Goal: Complete application form

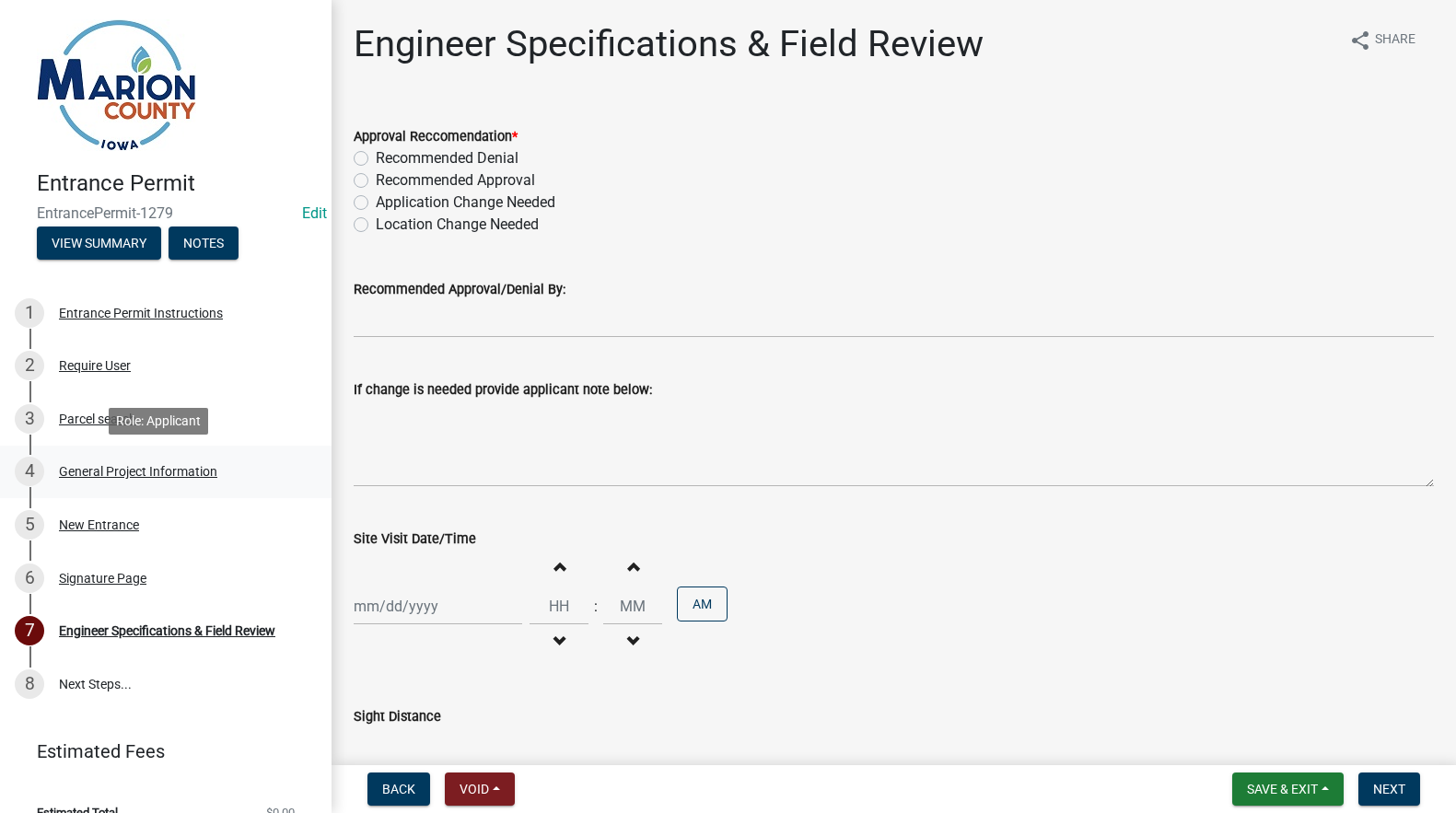
click at [137, 470] on div "General Project Information" at bounding box center [138, 471] width 158 height 13
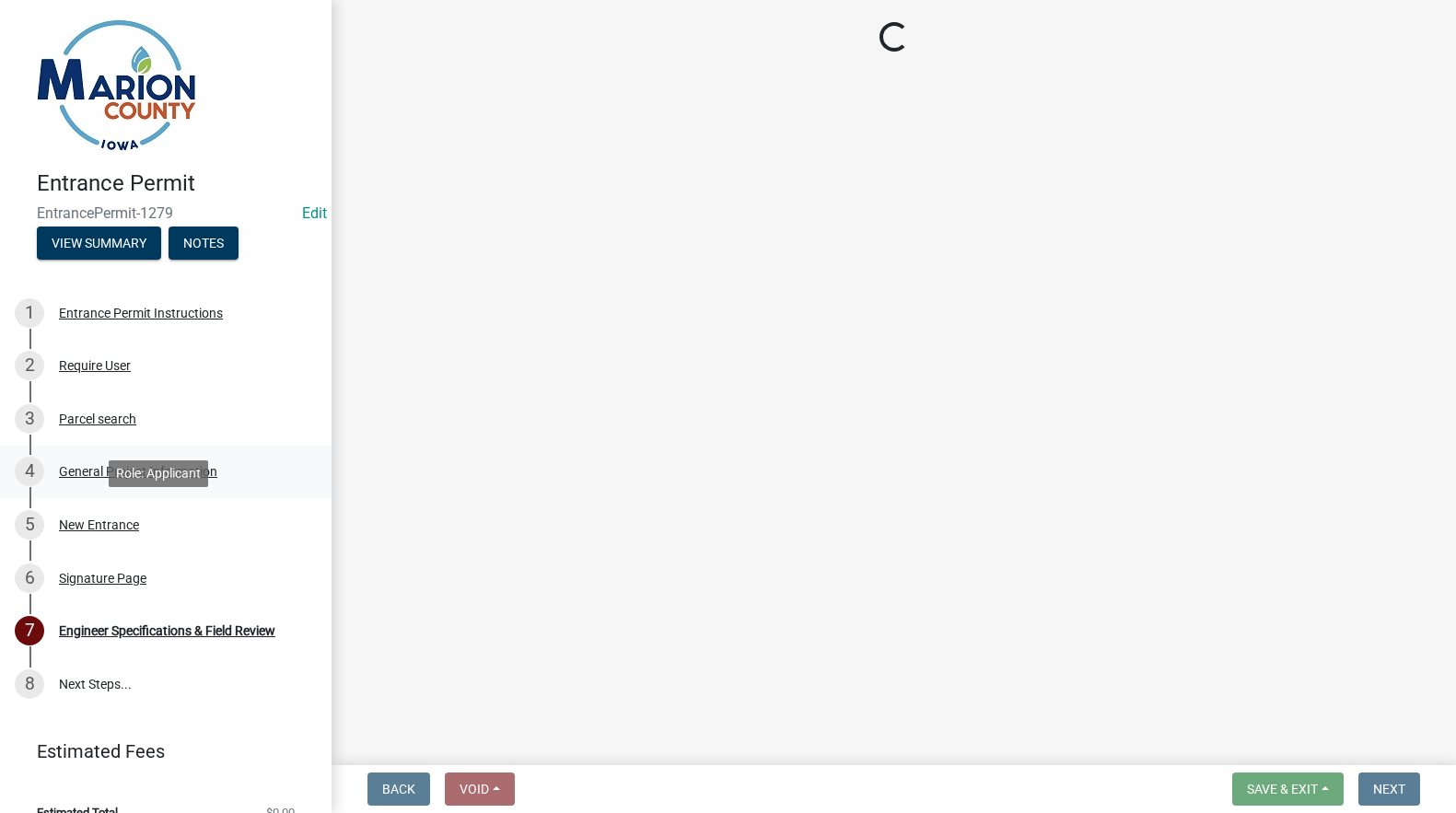
select select "491d49cf-3fe2-4d6a-91d4-9261f1d4421d"
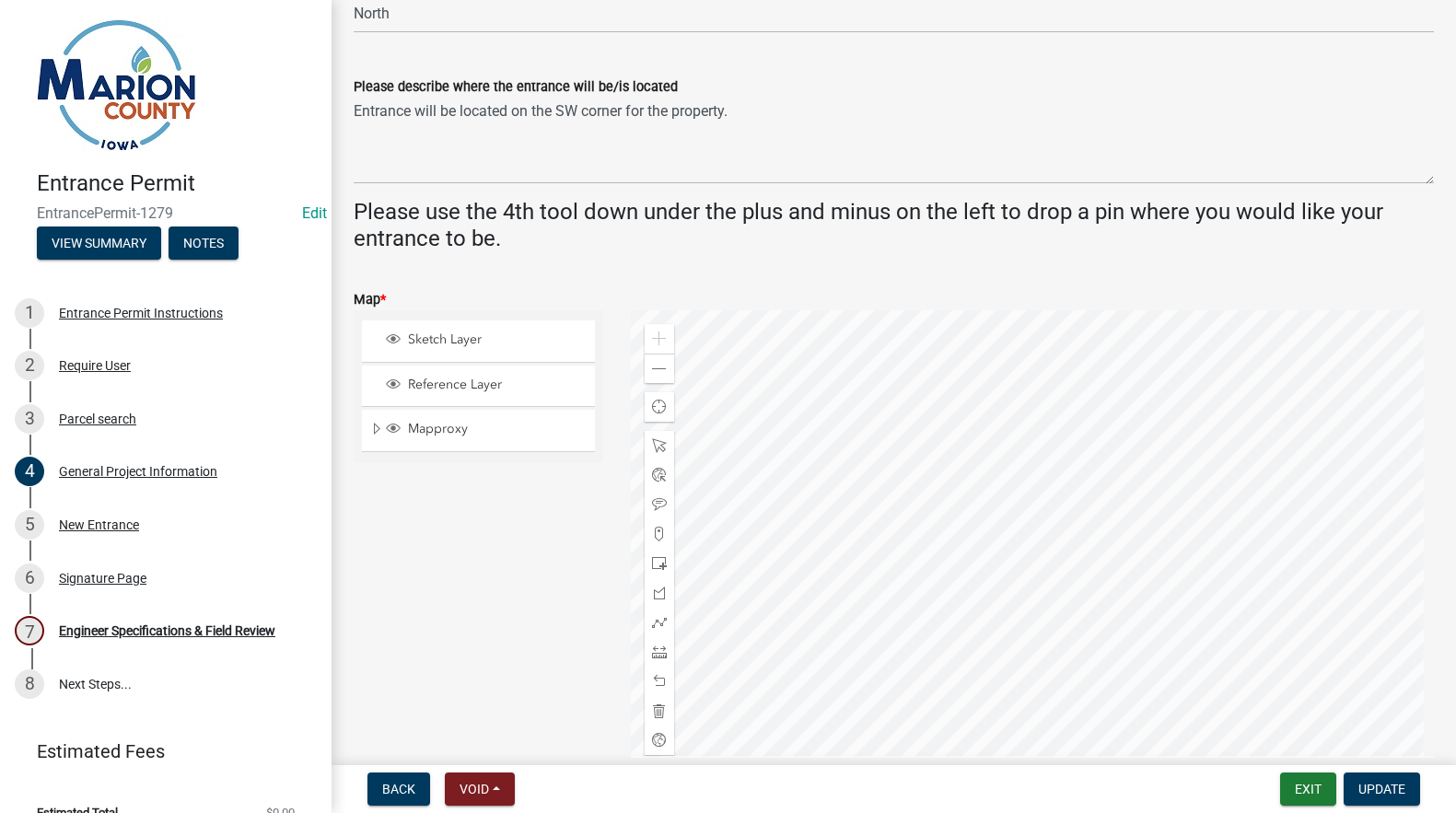
scroll to position [552, 0]
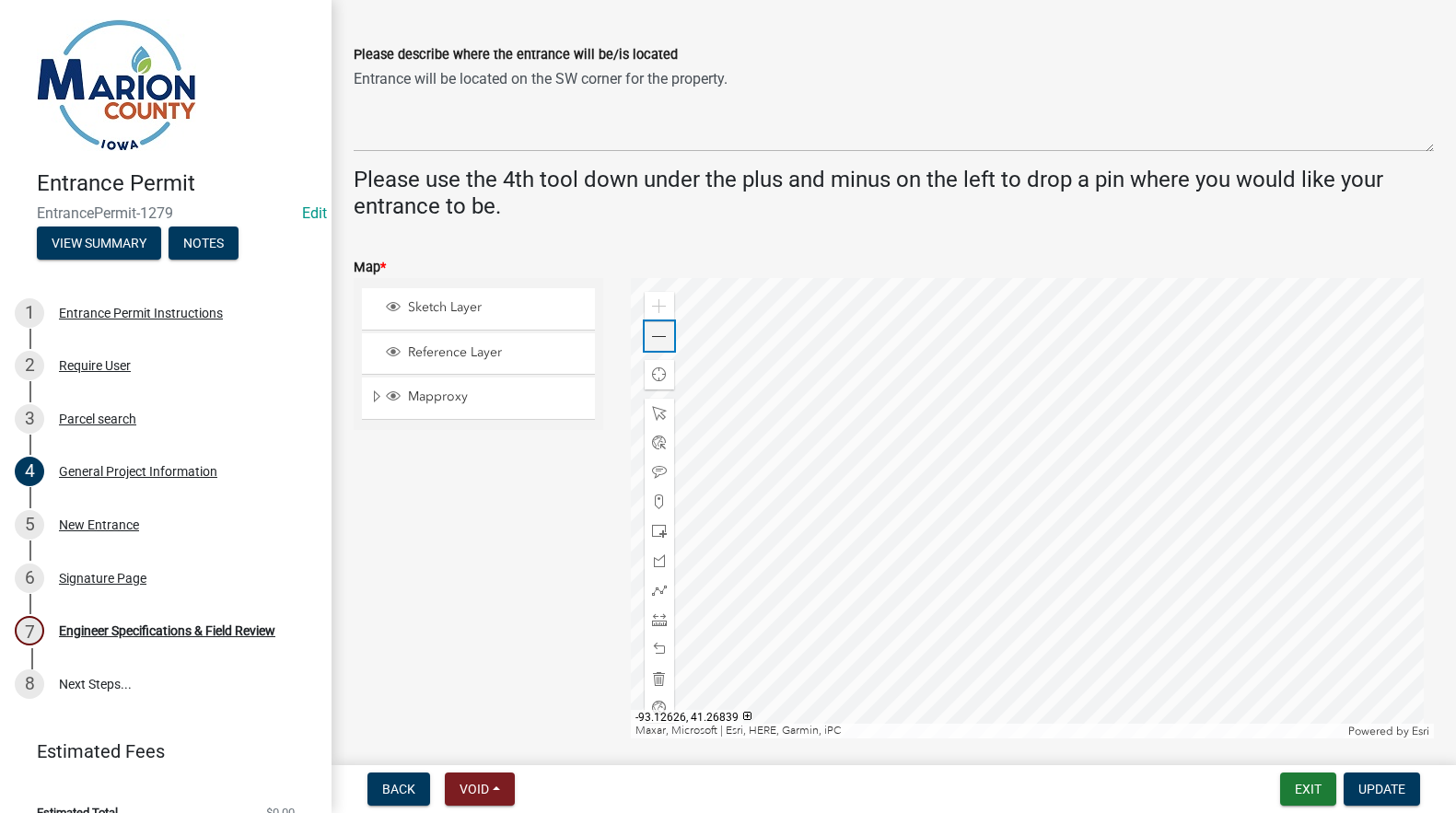
click at [661, 338] on span at bounding box center [658, 336] width 15 height 15
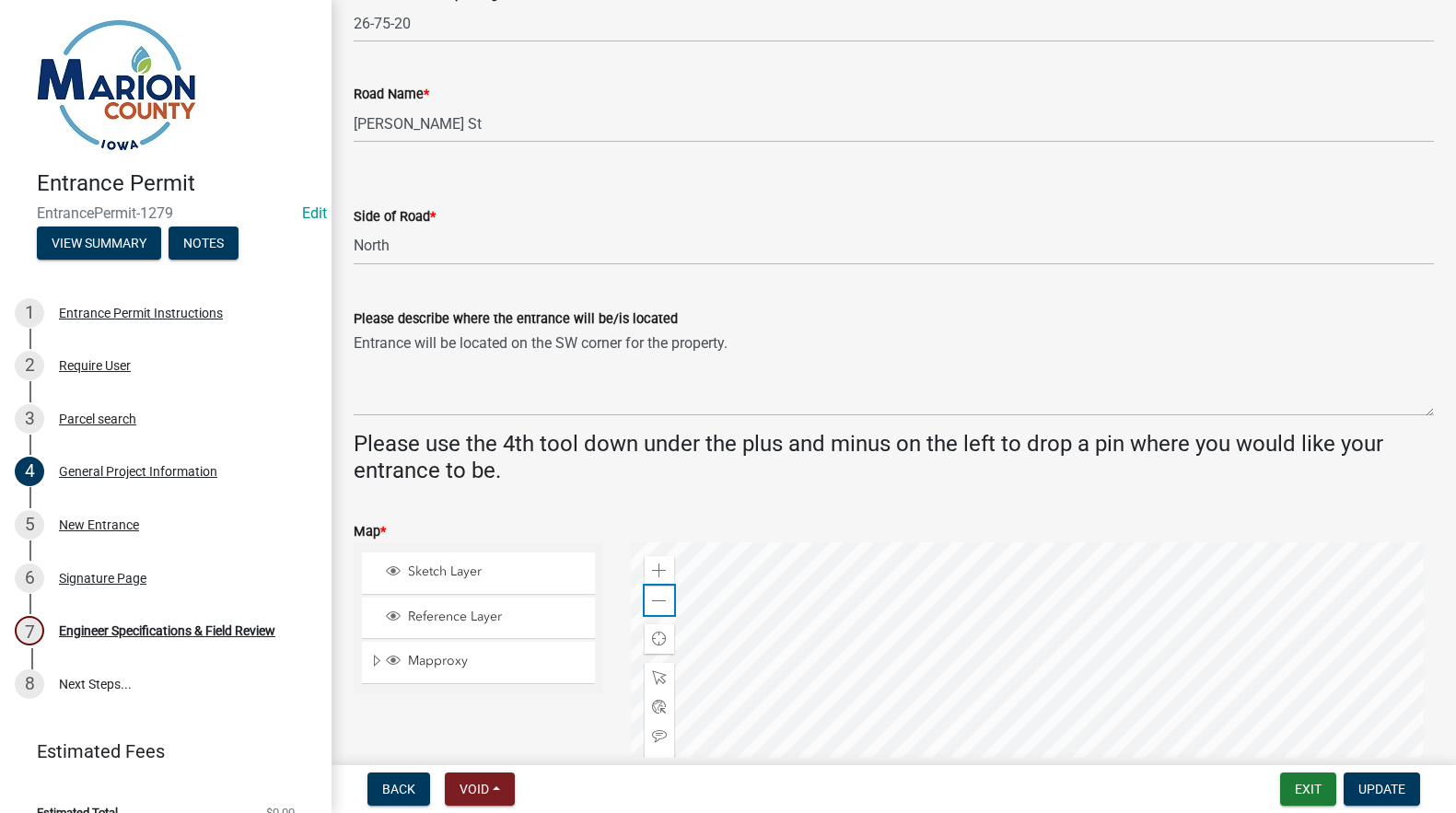
scroll to position [0, 0]
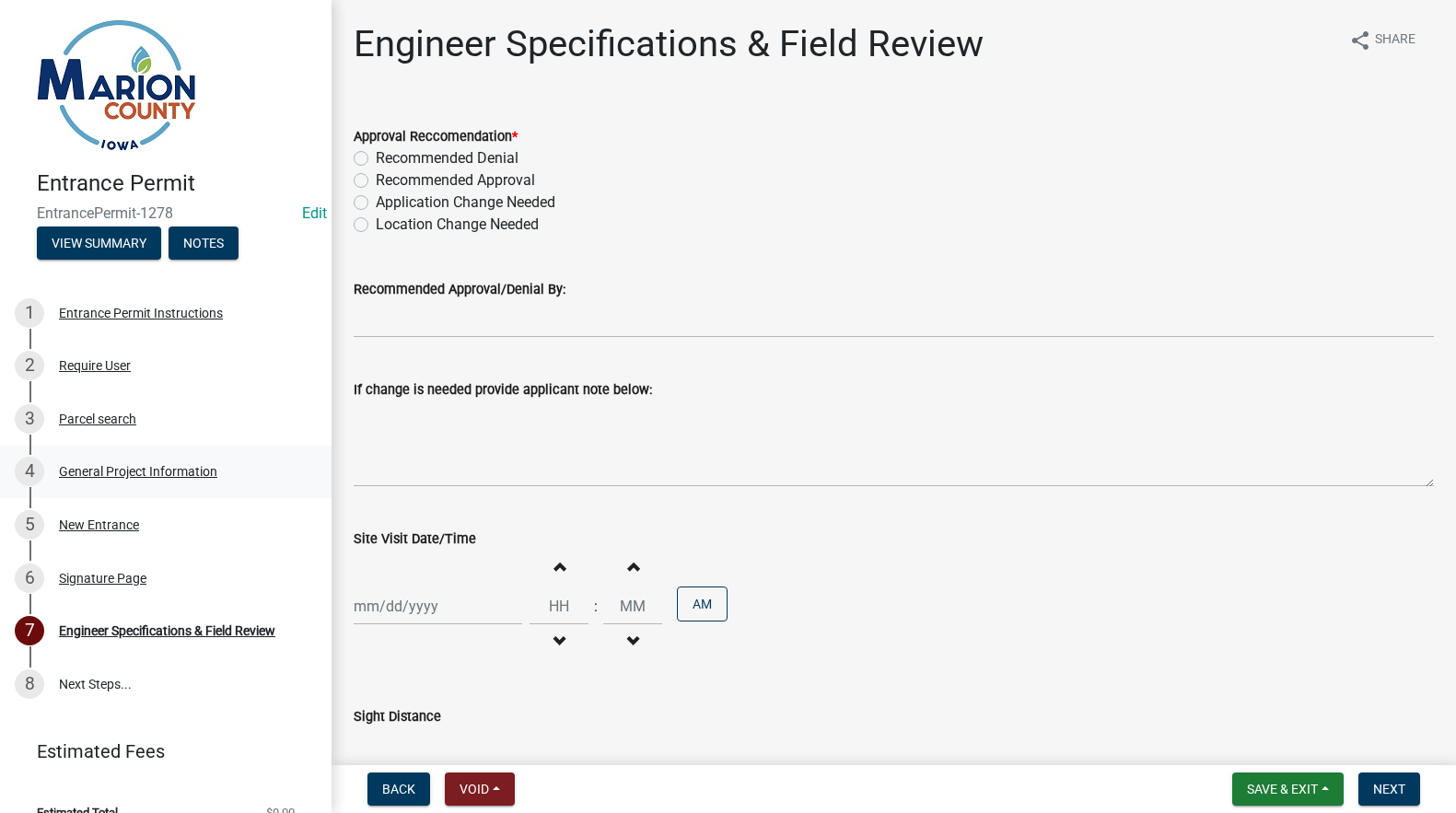
click at [134, 467] on div "General Project Information" at bounding box center [138, 471] width 158 height 13
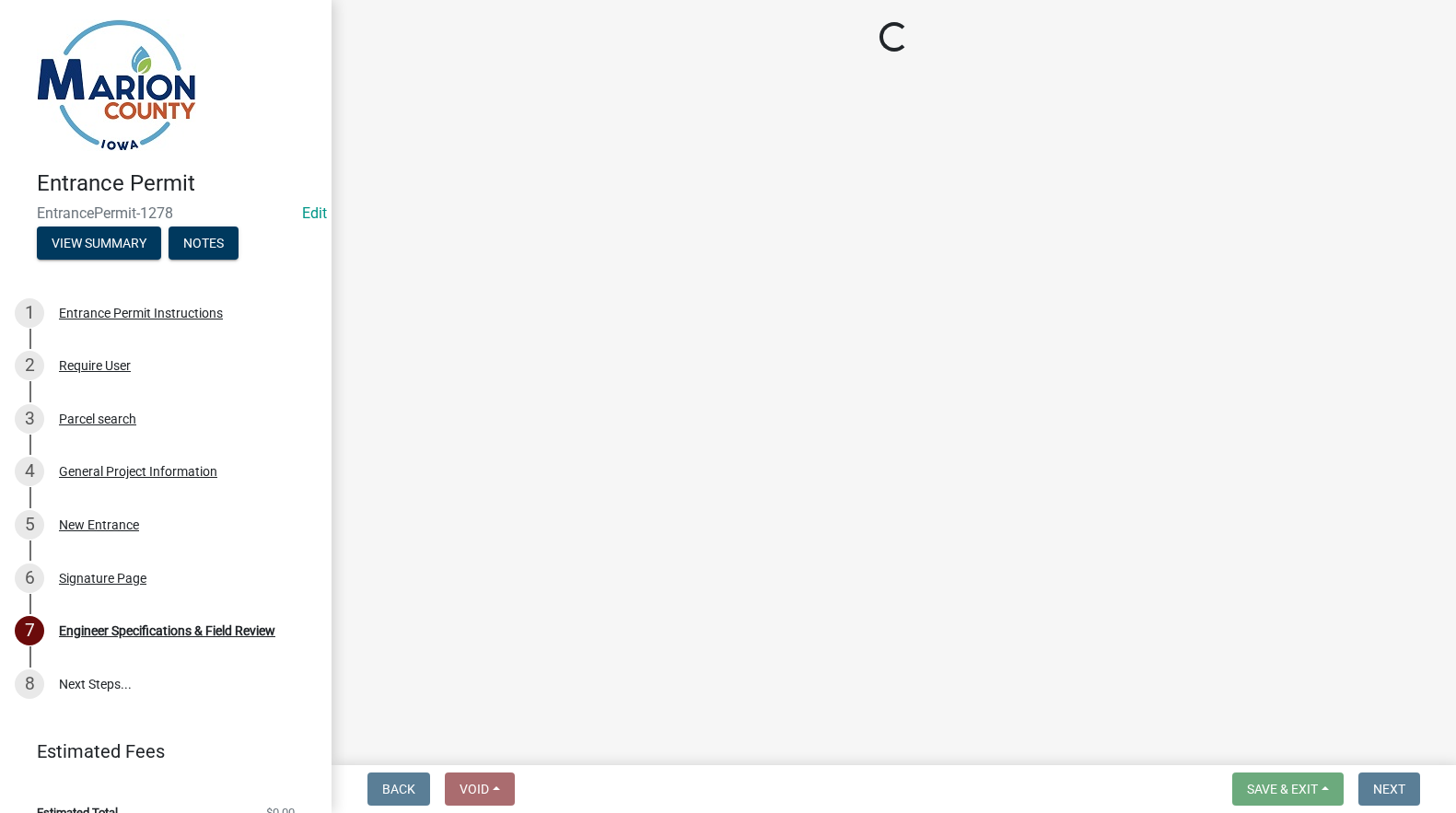
select select "23261aa3-7b93-4f76-a4b4-6c9d8673db43"
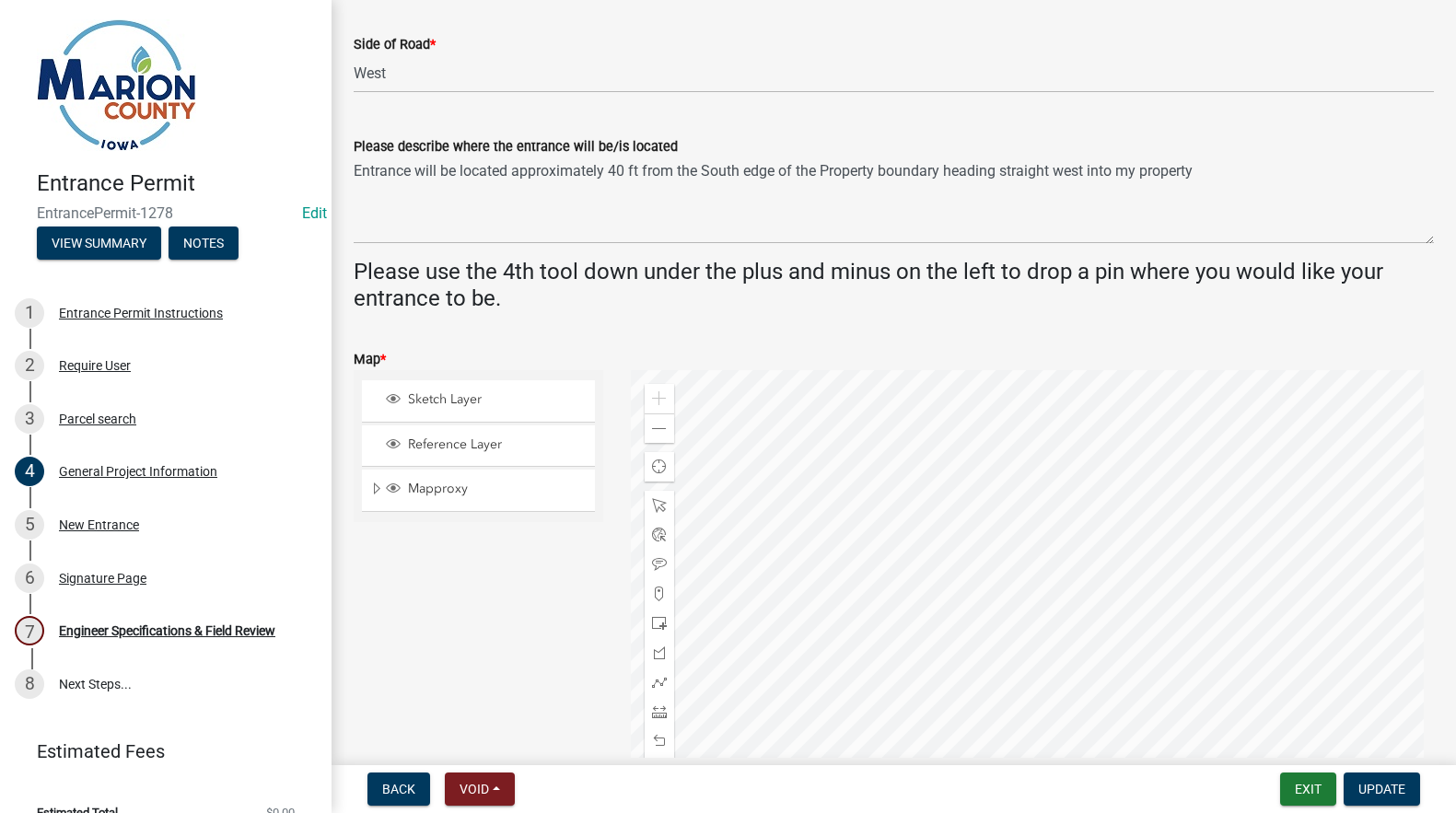
scroll to position [644, 0]
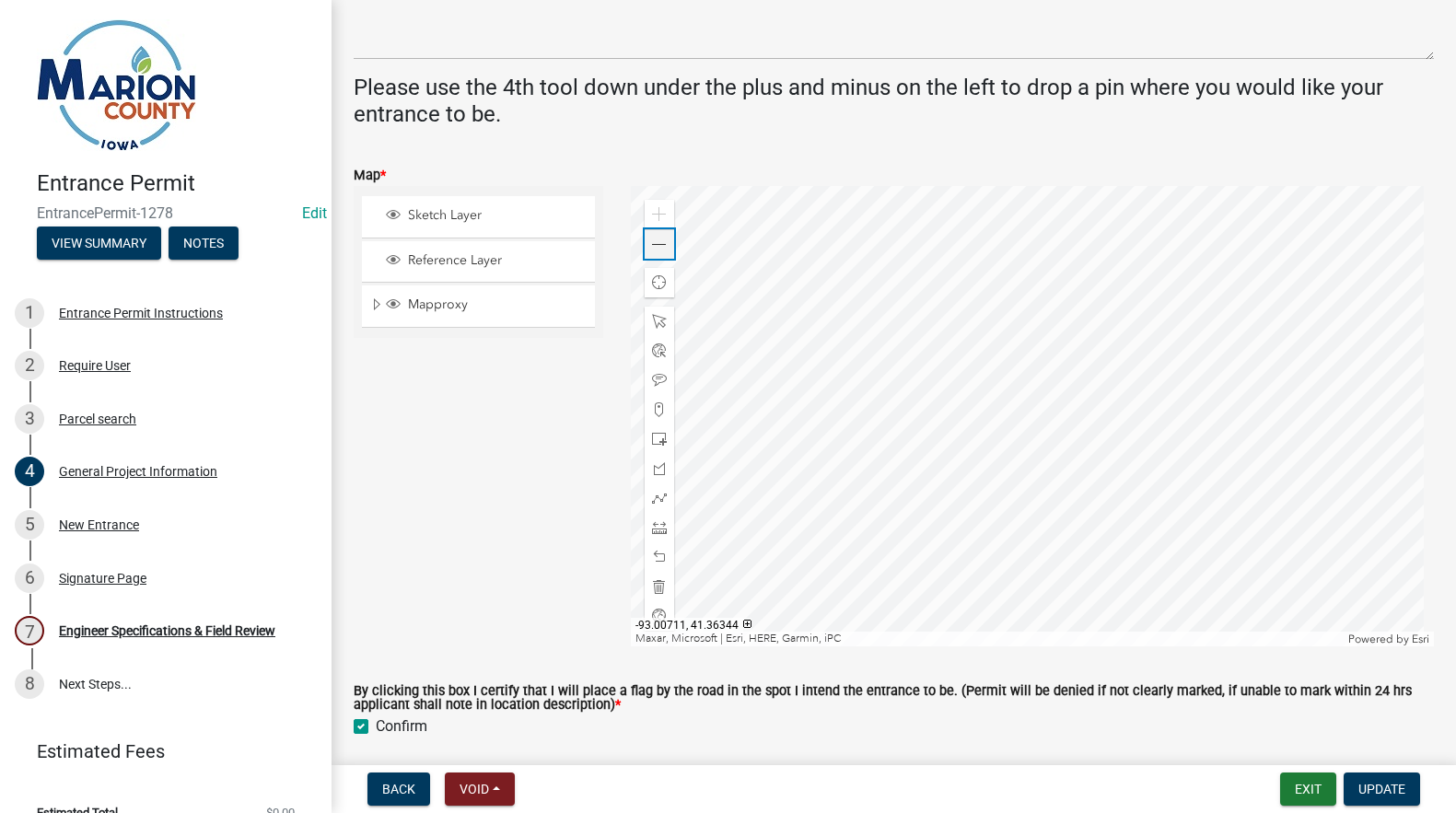
click at [663, 242] on div "Zoom out" at bounding box center [659, 243] width 29 height 29
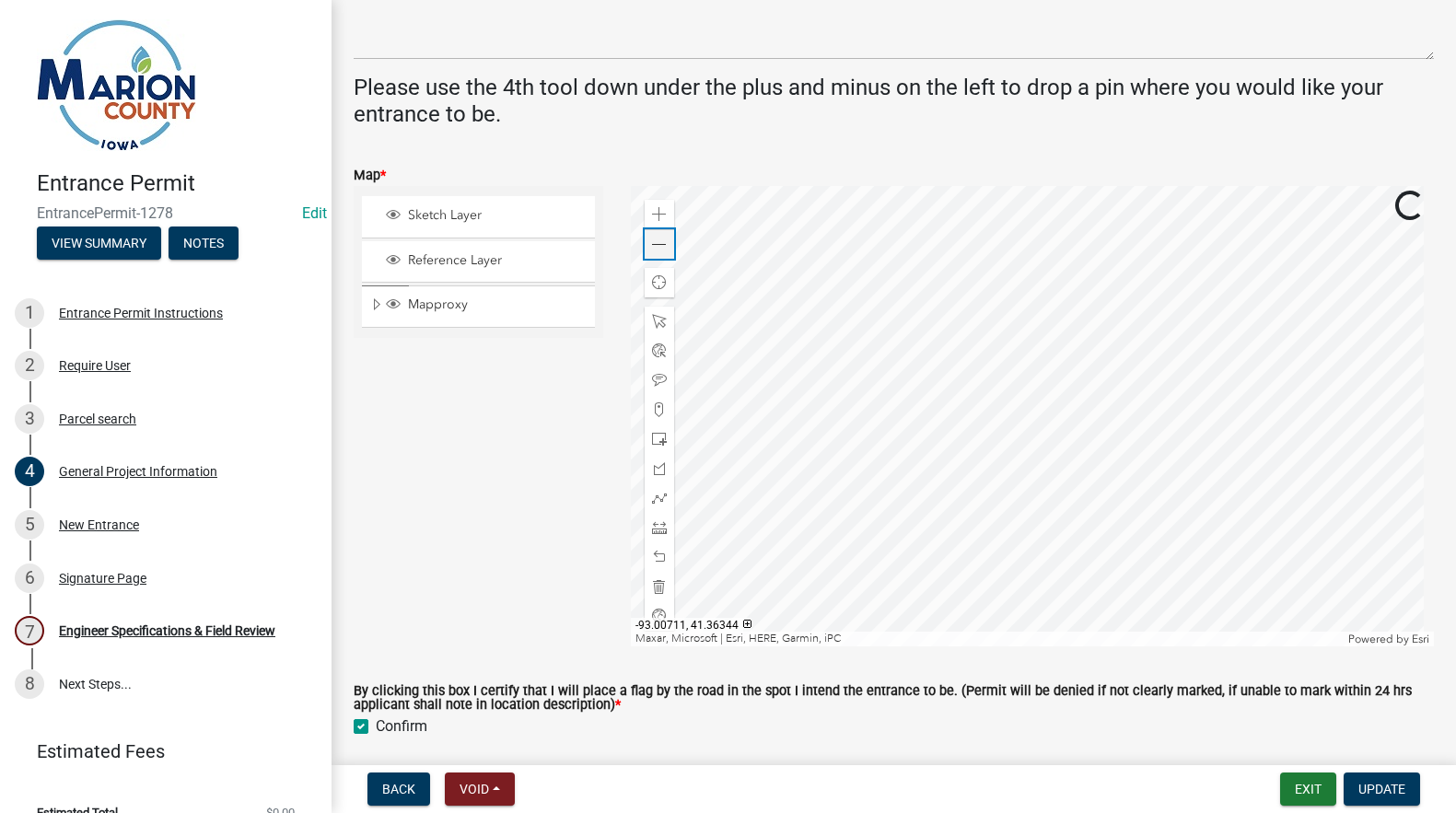
click at [663, 242] on div "Zoom out" at bounding box center [659, 243] width 29 height 29
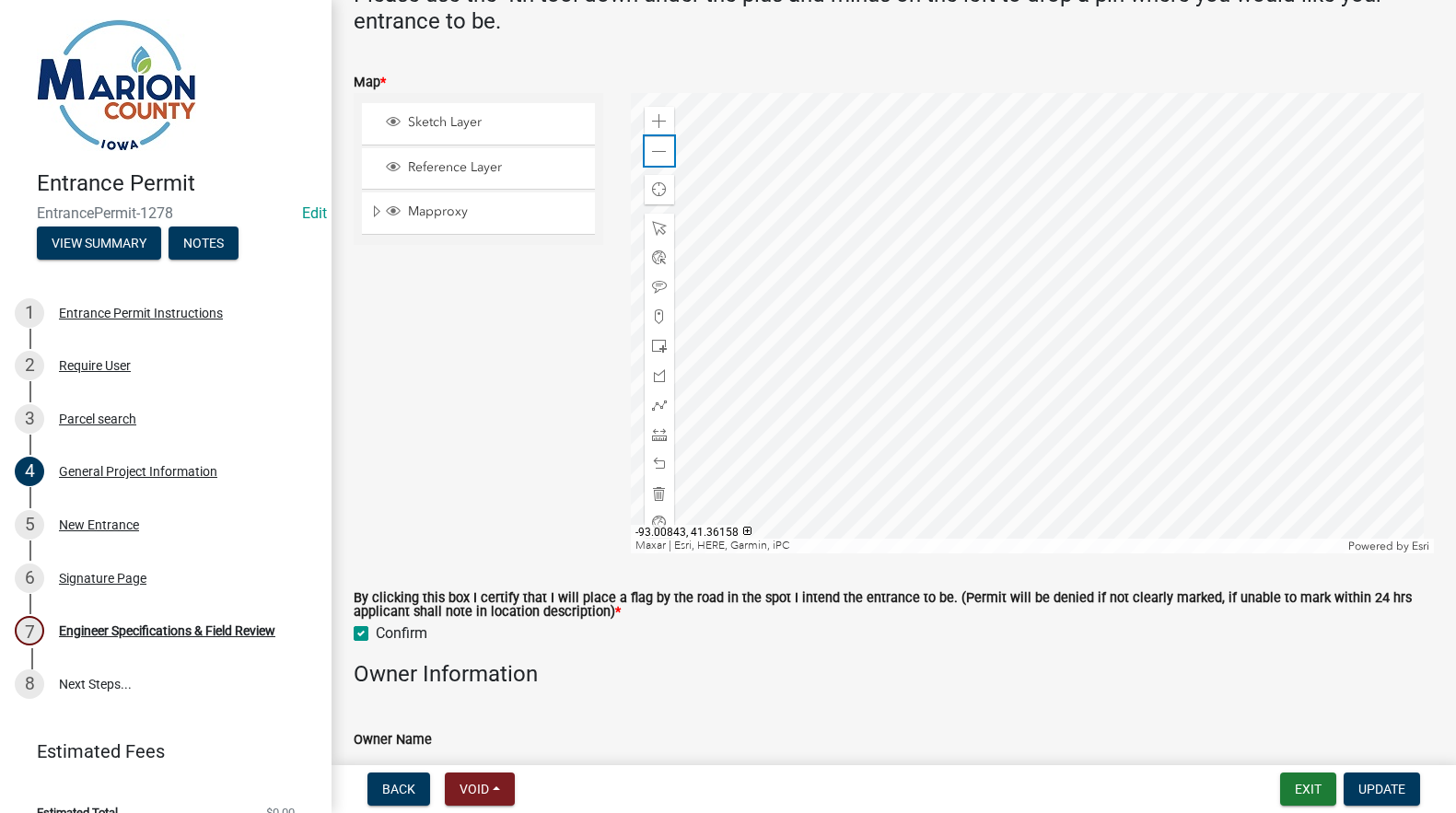
scroll to position [708, 0]
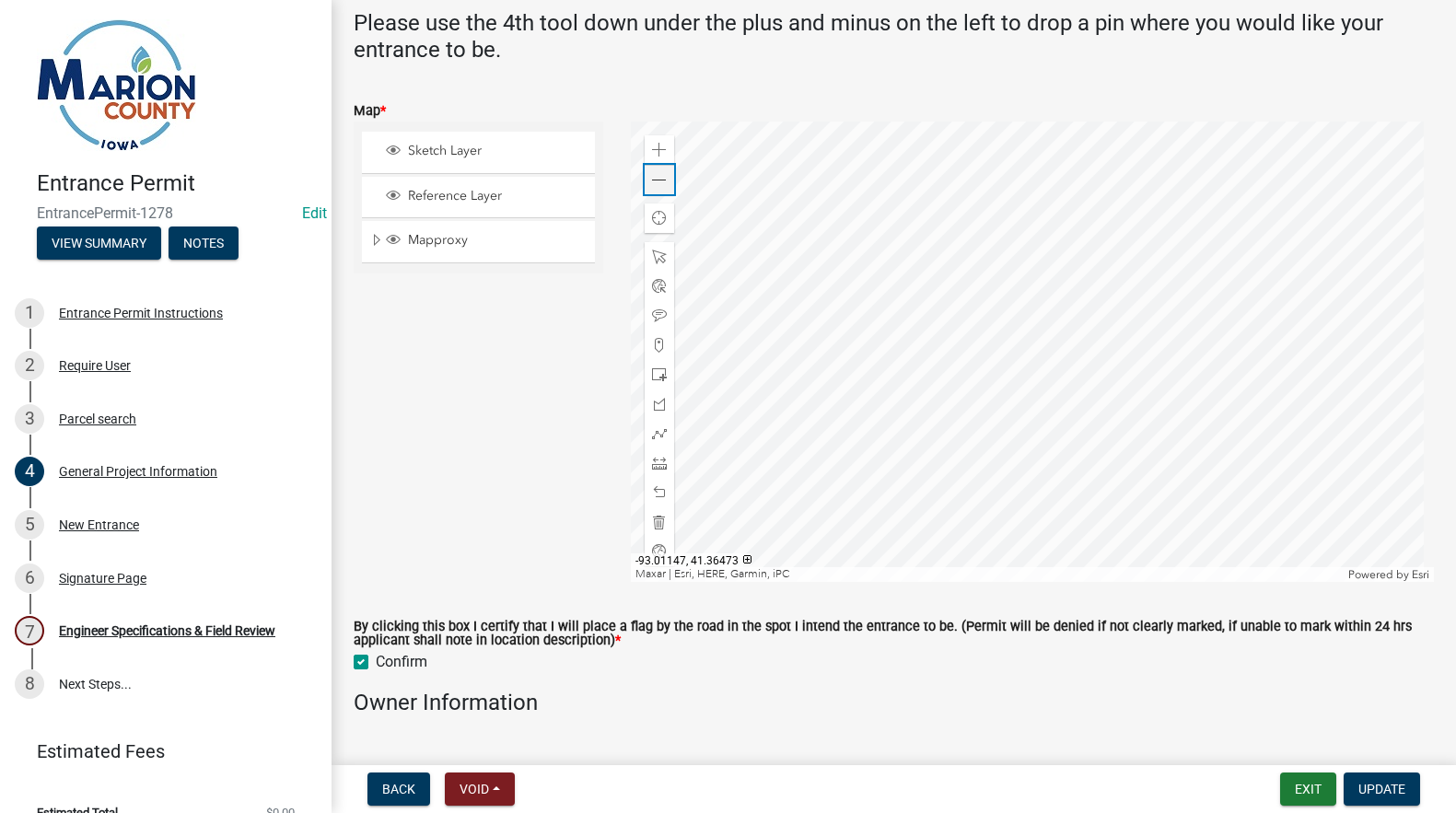
click at [655, 177] on span at bounding box center [658, 180] width 15 height 15
